Goal: Information Seeking & Learning: Learn about a topic

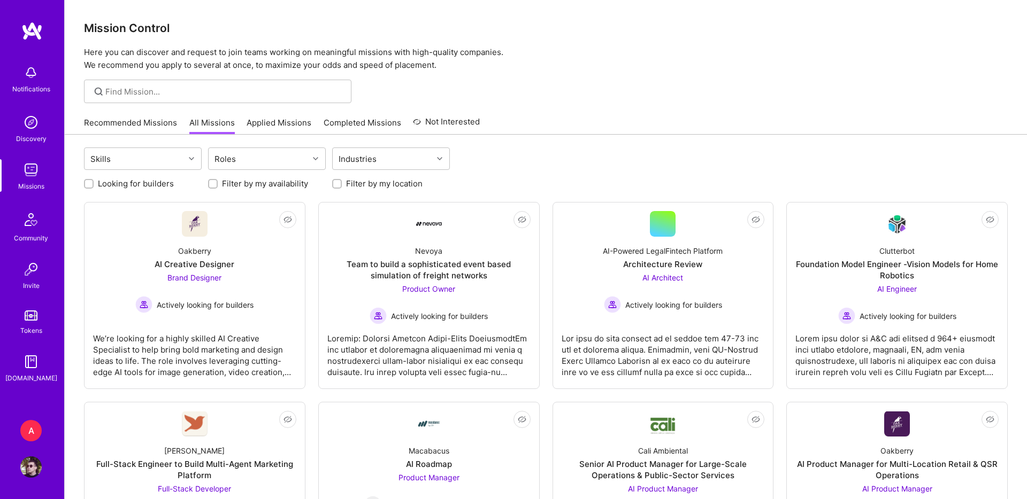
click at [240, 81] on div at bounding box center [217, 92] width 267 height 24
type input "luminai"
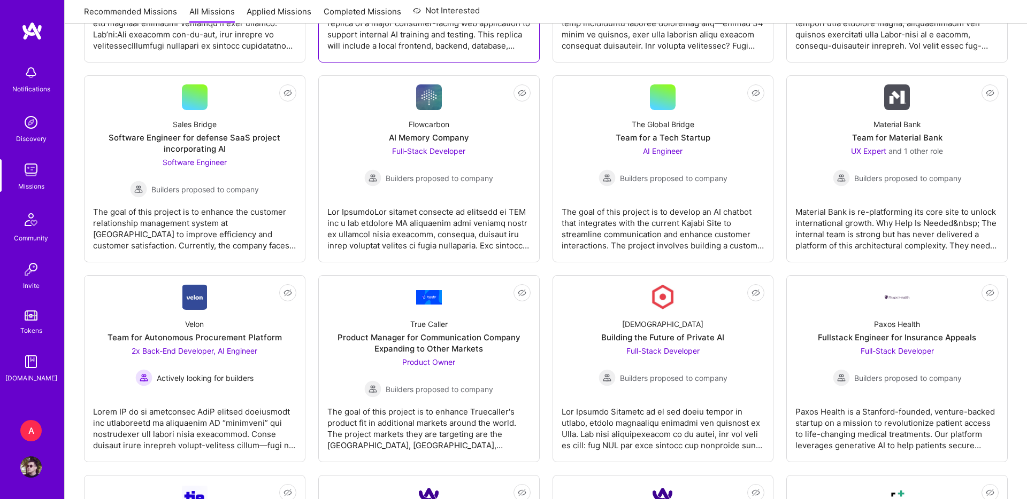
scroll to position [1608, 0]
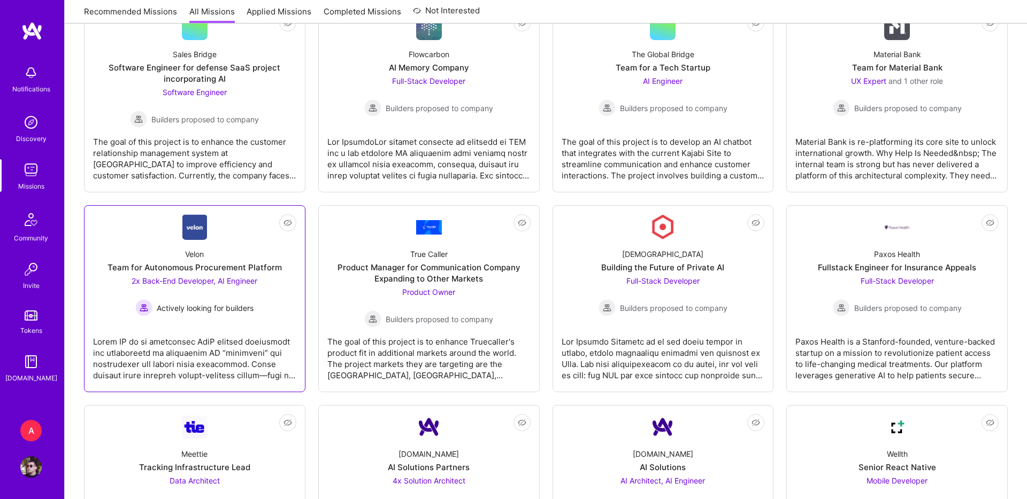
click at [290, 321] on link "Not Interested Velon Team for Autonomous Procurement Platform 2x Back-End Devel…" at bounding box center [194, 298] width 203 height 169
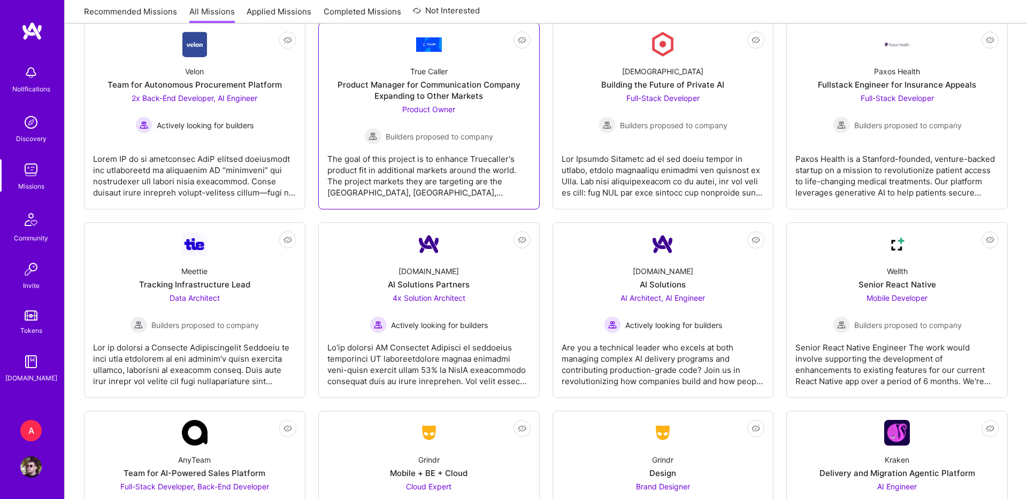
scroll to position [2093, 0]
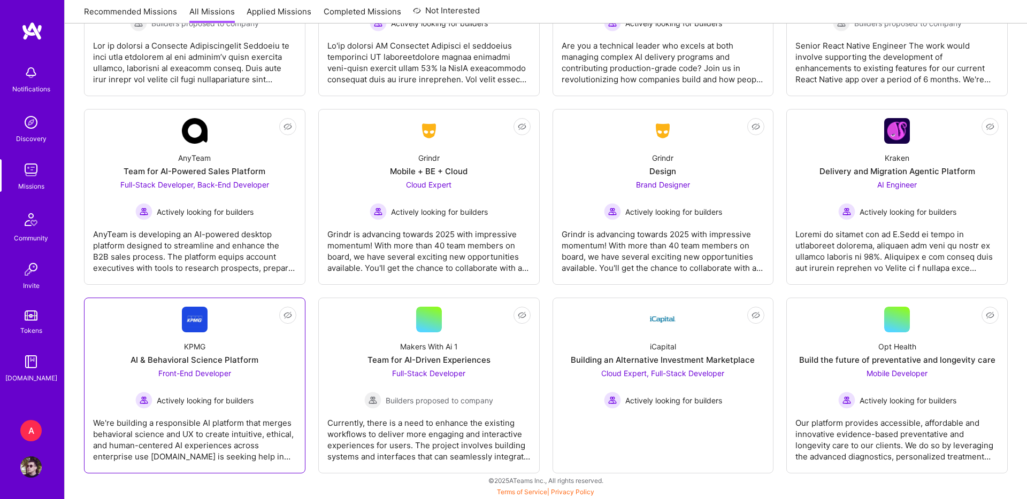
click at [270, 365] on div "KPMG AI & Behavioral Science Platform Front-End Developer Actively looking for …" at bounding box center [194, 371] width 203 height 76
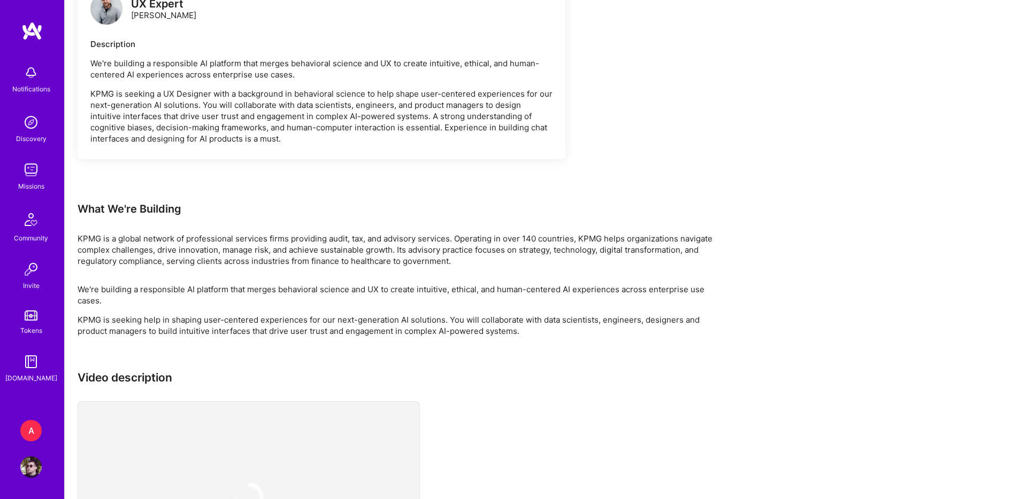
scroll to position [522, 0]
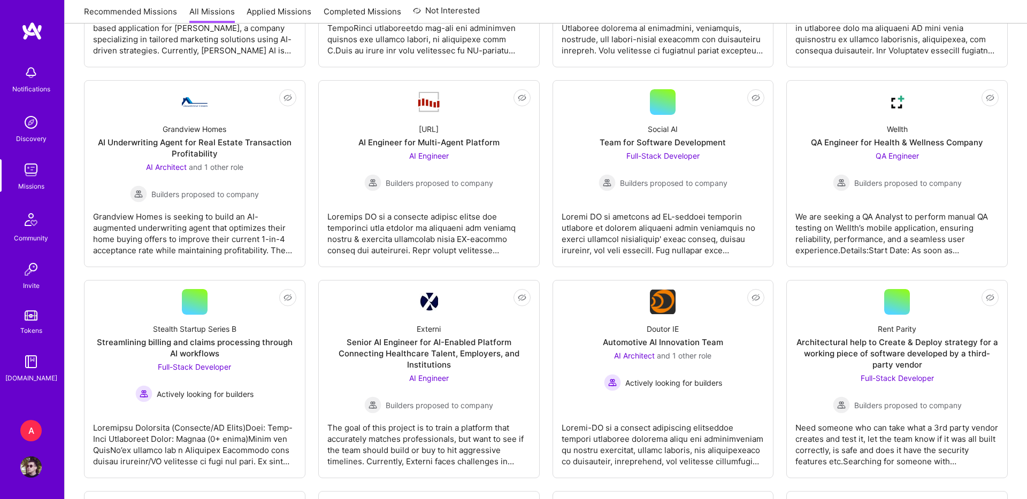
scroll to position [2093, 0]
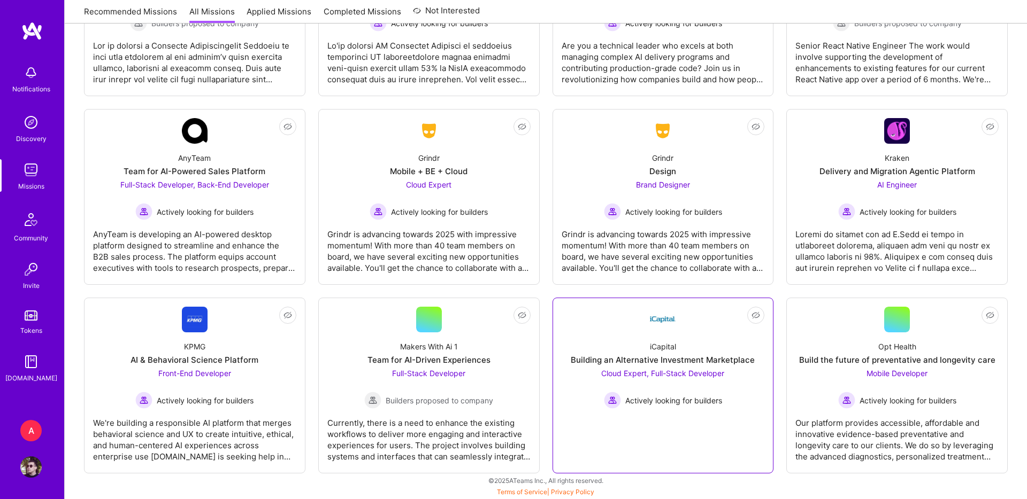
click at [644, 336] on div "iCapital Building an Alternative Investment Marketplace Cloud Expert, Full-Stac…" at bounding box center [663, 371] width 203 height 76
